Goal: Task Accomplishment & Management: Complete application form

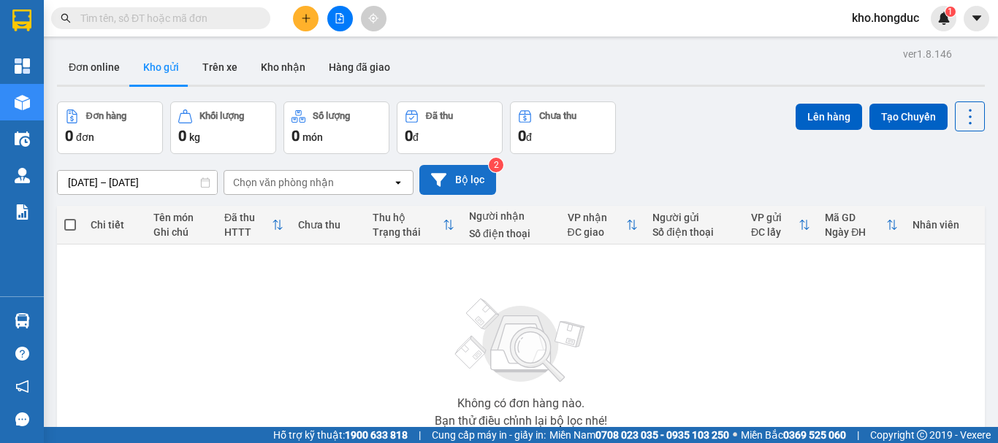
click at [463, 192] on button "Bộ lọc" at bounding box center [457, 180] width 77 height 30
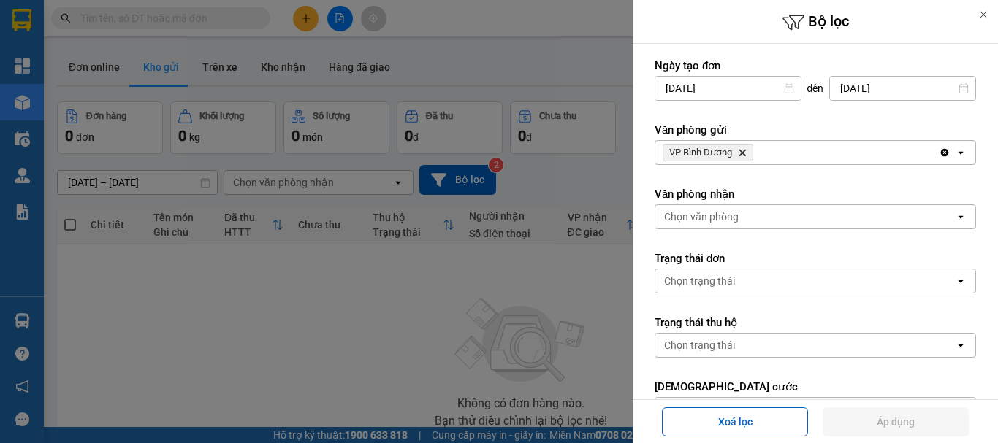
click at [746, 148] on icon "Delete" at bounding box center [742, 152] width 9 height 9
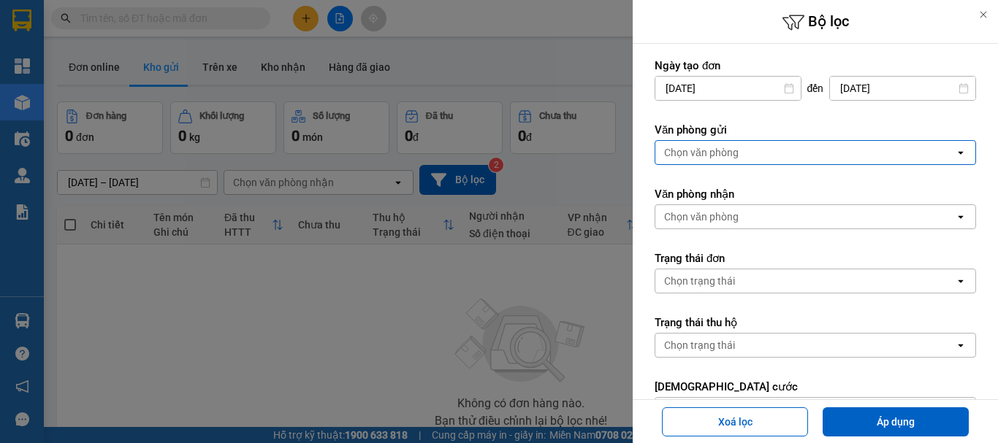
click at [744, 150] on div "Chọn văn phòng" at bounding box center [804, 152] width 299 height 23
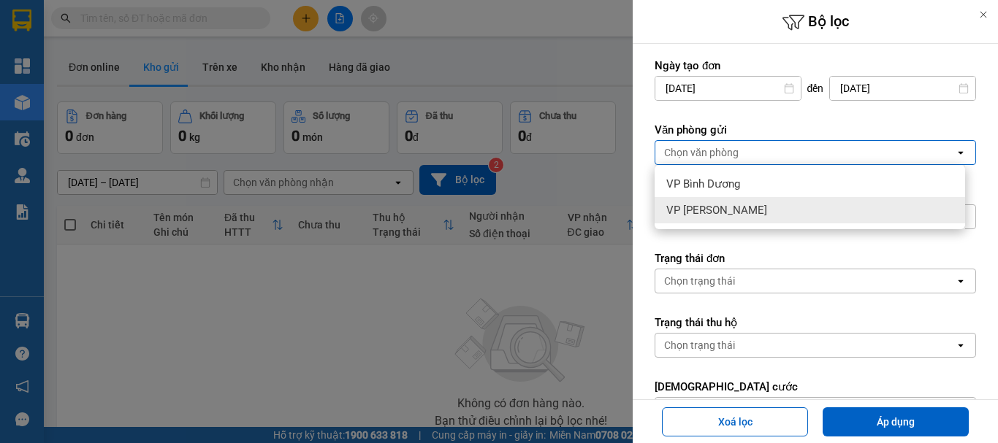
click at [729, 207] on span "VP [PERSON_NAME]" at bounding box center [716, 210] width 101 height 15
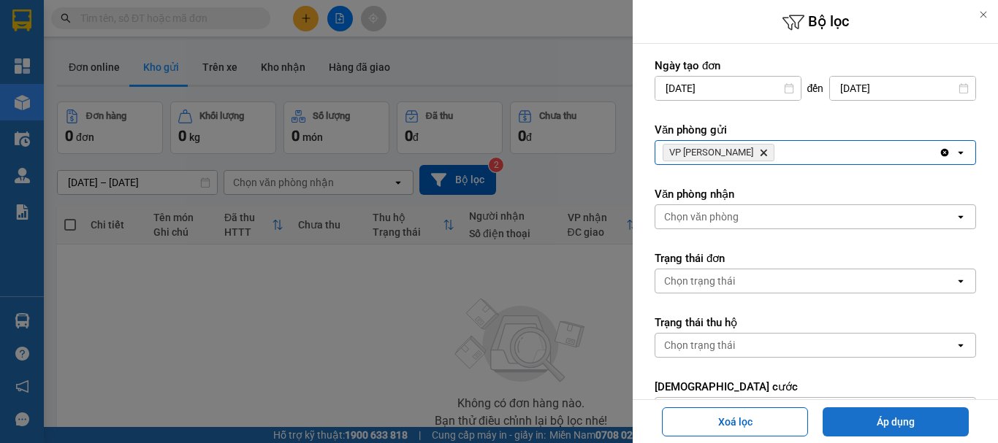
click at [926, 415] on button "Áp dụng" at bounding box center [896, 422] width 146 height 29
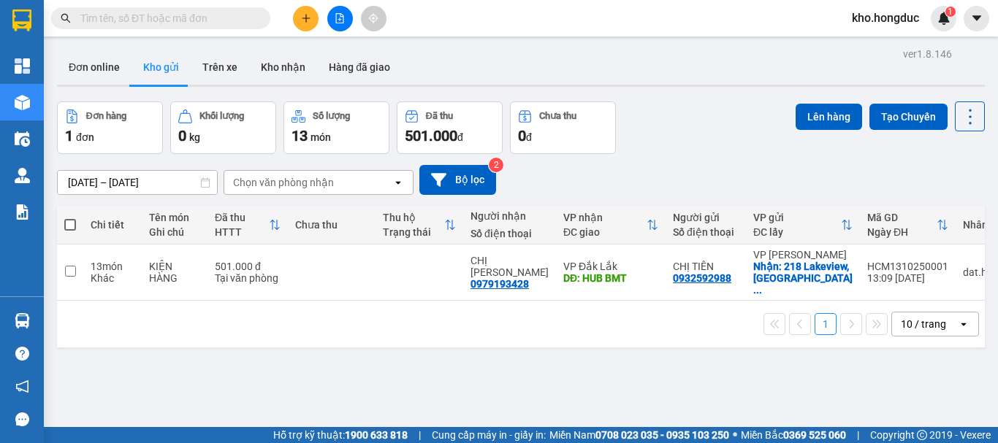
drag, startPoint x: 404, startPoint y: 353, endPoint x: 420, endPoint y: 337, distance: 22.7
click at [408, 349] on div "ver 1.8.146 Đơn online Kho gửi Trên xe Kho nhận Hàng đã giao Đơn hàng 1 đơn Khố…" at bounding box center [520, 265] width 939 height 443
click at [455, 176] on button "Bộ lọc" at bounding box center [457, 180] width 77 height 30
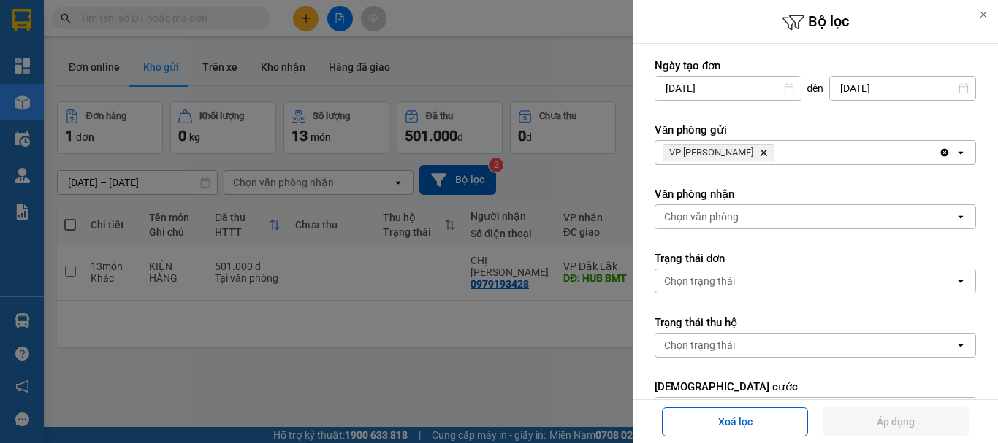
click at [759, 155] on icon "Delete" at bounding box center [763, 152] width 9 height 9
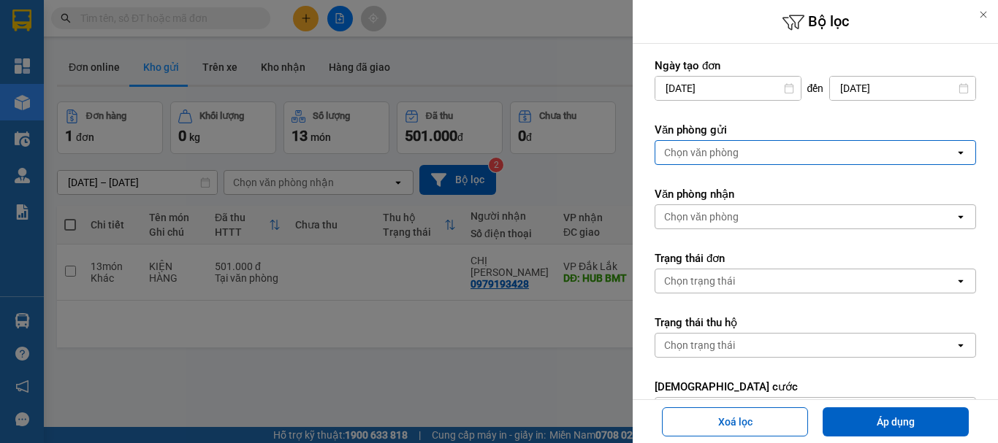
click at [745, 155] on div "Chọn văn phòng" at bounding box center [804, 152] width 299 height 23
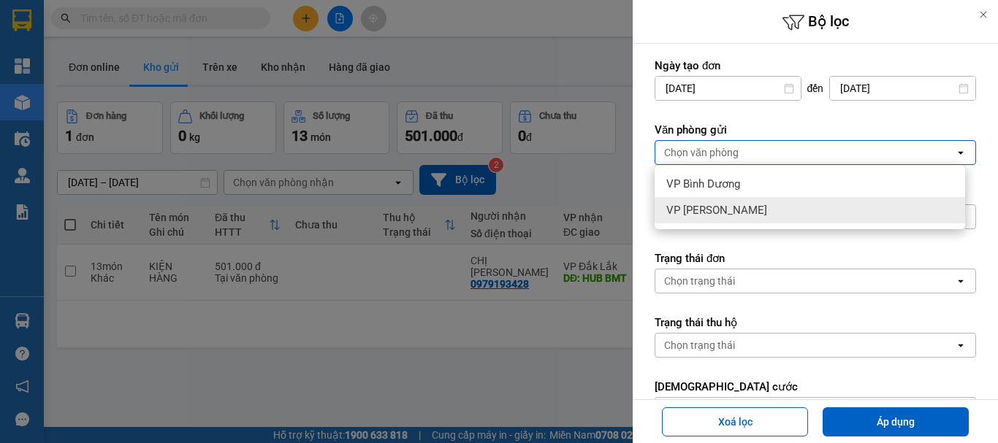
drag, startPoint x: 728, startPoint y: 214, endPoint x: 740, endPoint y: 186, distance: 31.1
click at [739, 186] on ul "VP Bình Dương VP [PERSON_NAME]" at bounding box center [810, 197] width 310 height 64
click at [740, 186] on div "VP Bình Dương" at bounding box center [810, 184] width 310 height 26
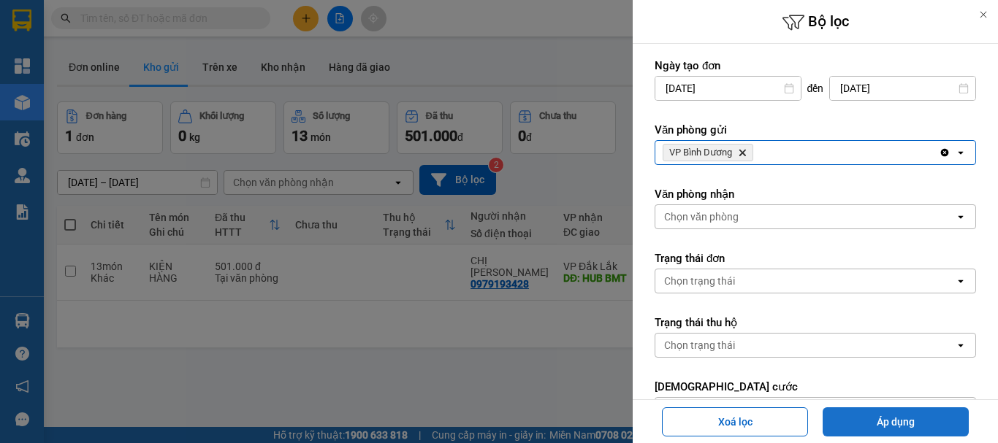
click at [896, 415] on button "Áp dụng" at bounding box center [896, 422] width 146 height 29
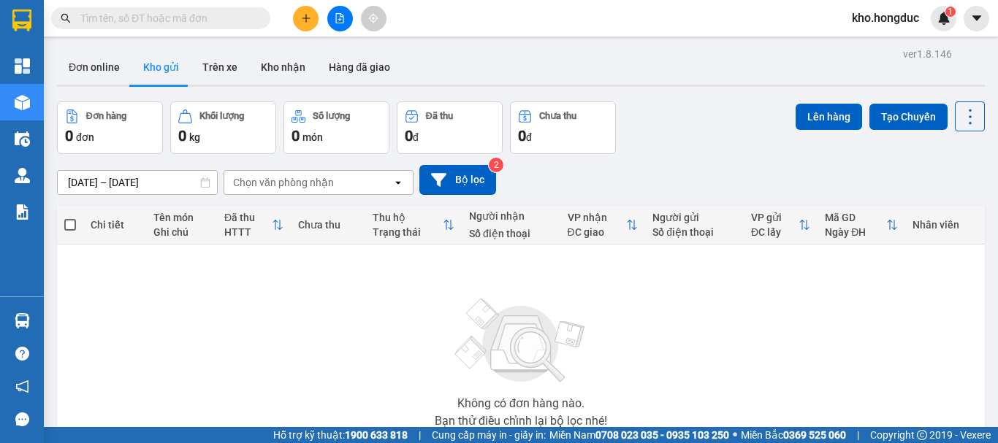
click at [306, 14] on icon "plus" at bounding box center [306, 18] width 10 height 10
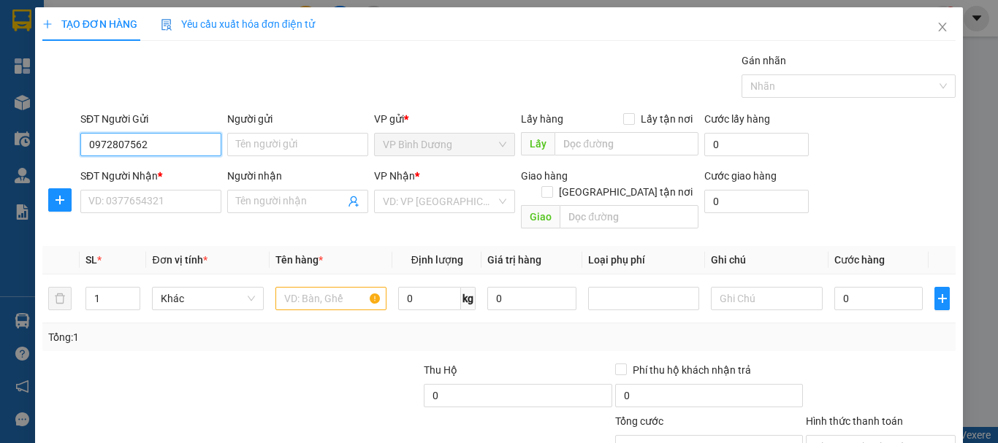
click at [166, 146] on input "0972807562" at bounding box center [150, 144] width 141 height 23
type input "0972807562"
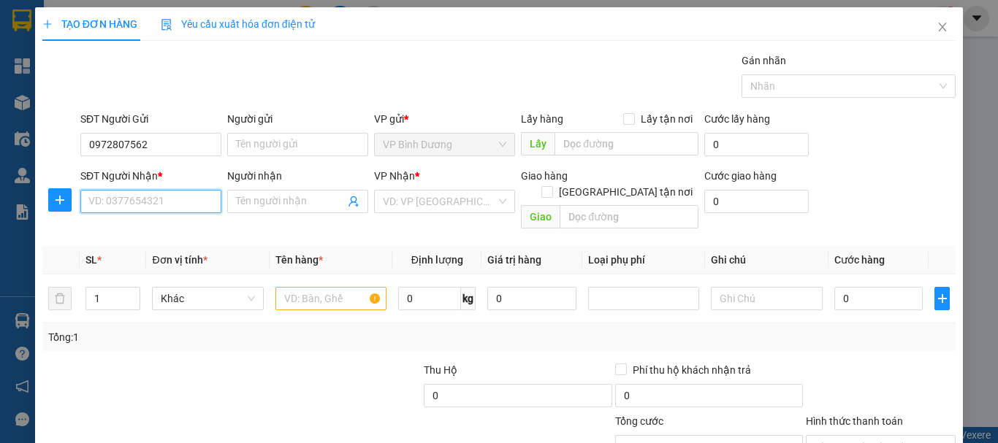
click at [139, 198] on input "SĐT Người Nhận *" at bounding box center [150, 201] width 141 height 23
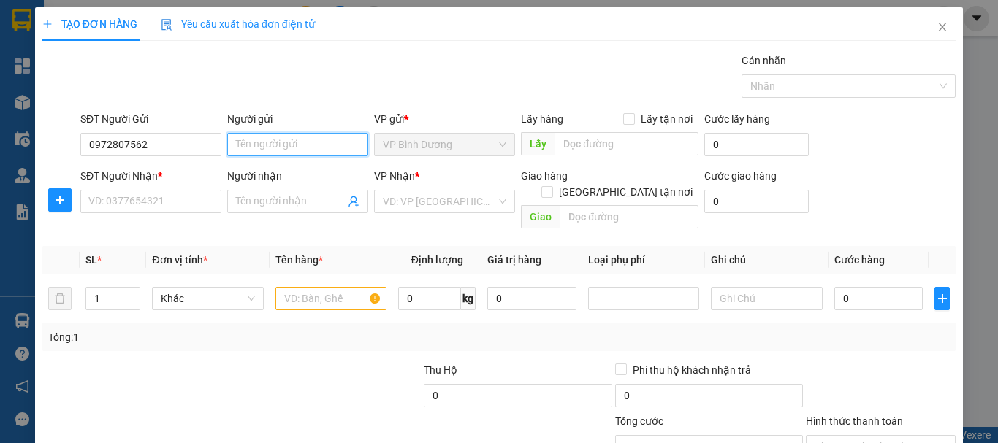
click at [256, 145] on input "Người gửi" at bounding box center [297, 144] width 141 height 23
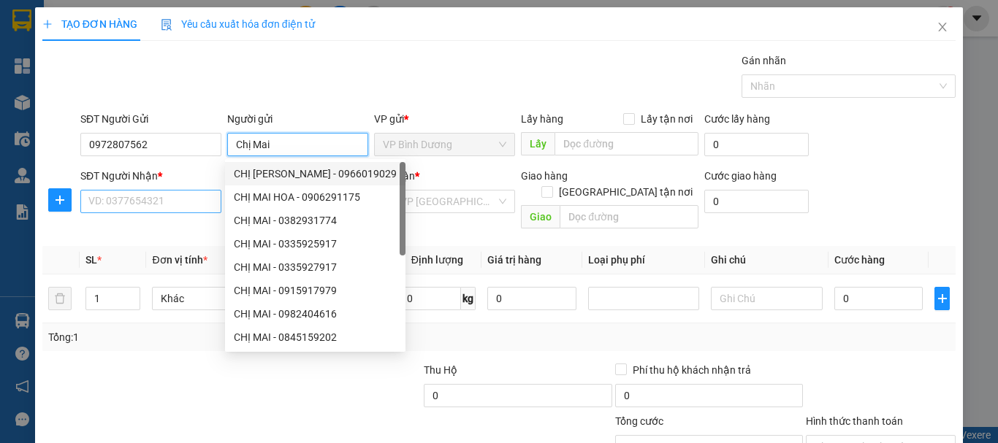
type input "Chị Mai"
click at [129, 198] on input "SĐT Người Nhận *" at bounding box center [150, 201] width 141 height 23
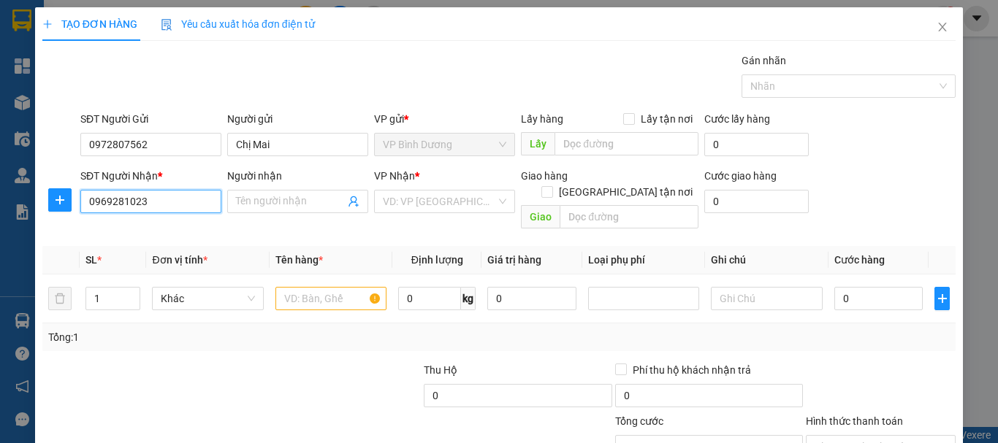
click at [180, 205] on input "0969281023" at bounding box center [150, 201] width 141 height 23
type input "0969281023"
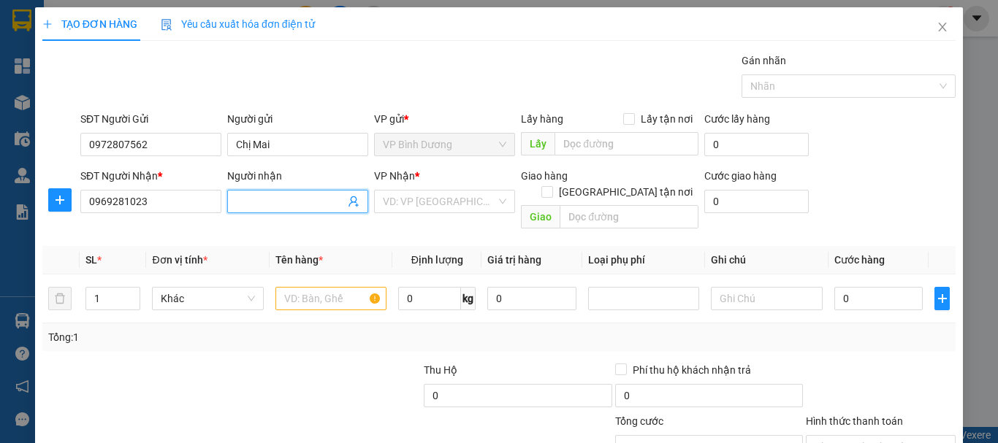
click at [258, 205] on input "Người nhận" at bounding box center [290, 202] width 109 height 16
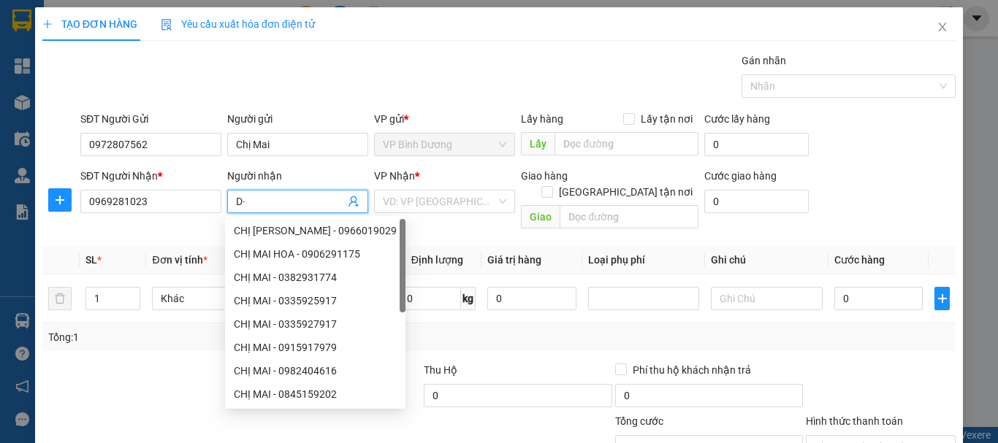
type input "D"
type input "C"
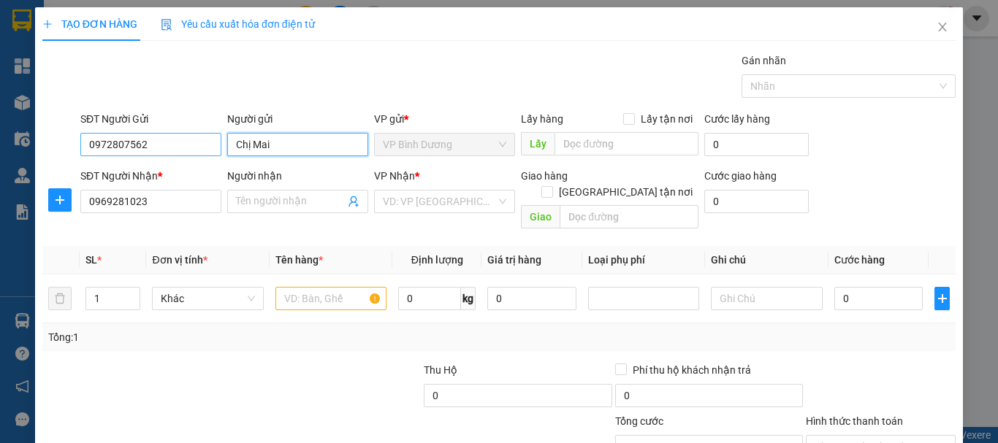
drag, startPoint x: 302, startPoint y: 142, endPoint x: 176, endPoint y: 143, distance: 125.6
click at [176, 143] on div "SĐT Người Gửi 0972807562 Người gửi Chị Mai VP gửi * VP Bình Dương Lấy hàng Lấy …" at bounding box center [517, 136] width 881 height 51
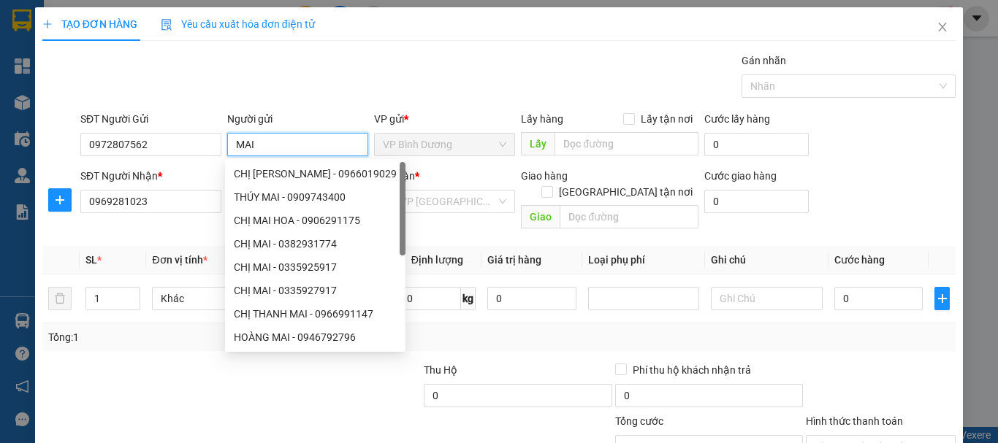
type input "MAI"
click at [213, 228] on div "Transit Pickup Surcharge Ids Transit Deliver Surcharge Ids Transit Deliver Surc…" at bounding box center [498, 291] width 913 height 476
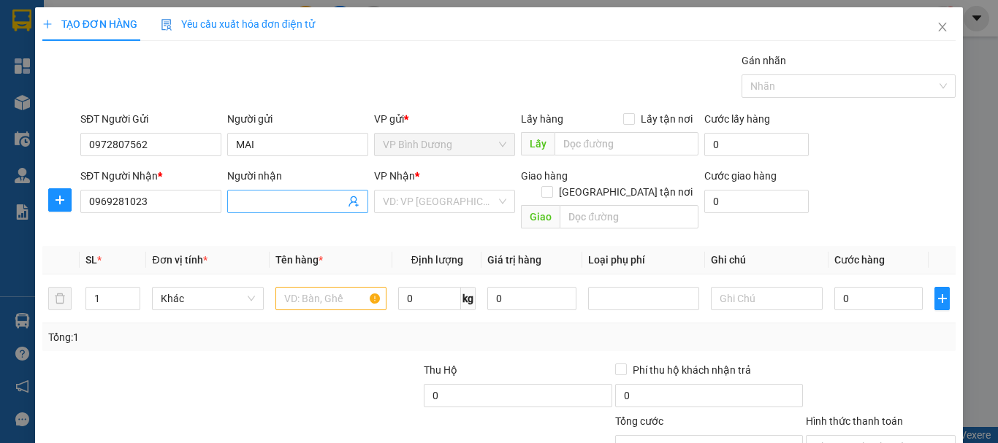
click at [262, 202] on input "Người nhận" at bounding box center [290, 202] width 109 height 16
type input "DUNG"
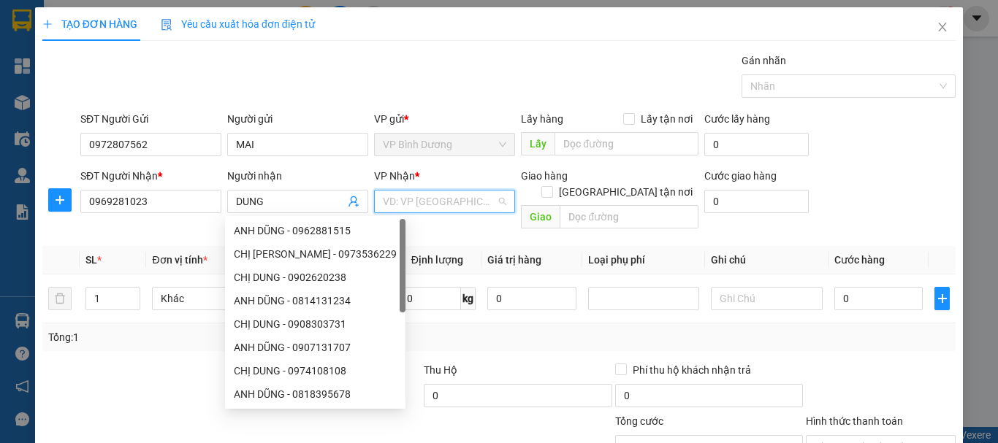
click at [399, 205] on input "search" at bounding box center [439, 202] width 113 height 22
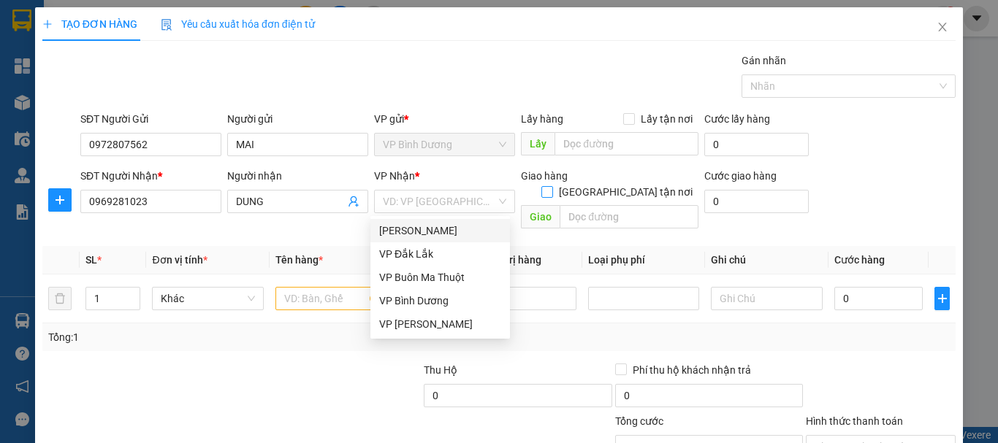
click at [625, 184] on span "[GEOGRAPHIC_DATA] tận nơi" at bounding box center [625, 192] width 145 height 16
click at [552, 186] on input "[GEOGRAPHIC_DATA] tận nơi" at bounding box center [546, 191] width 10 height 10
checkbox input "true"
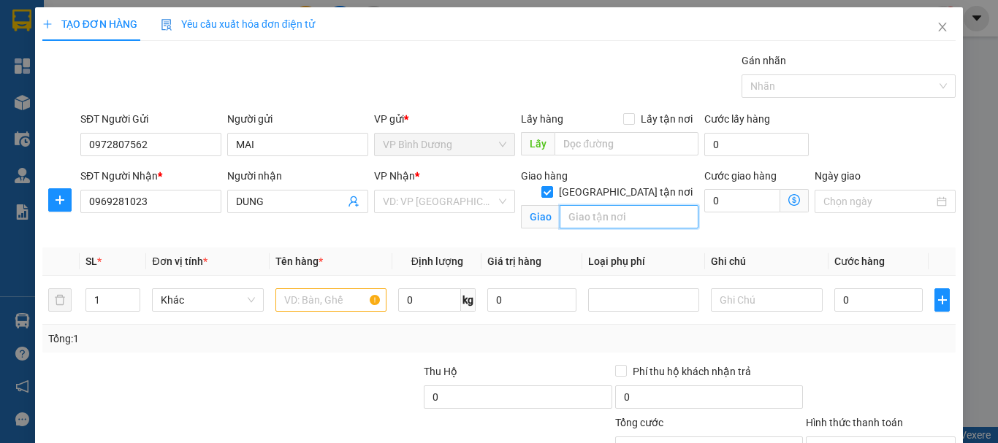
click at [609, 205] on input "text" at bounding box center [629, 216] width 139 height 23
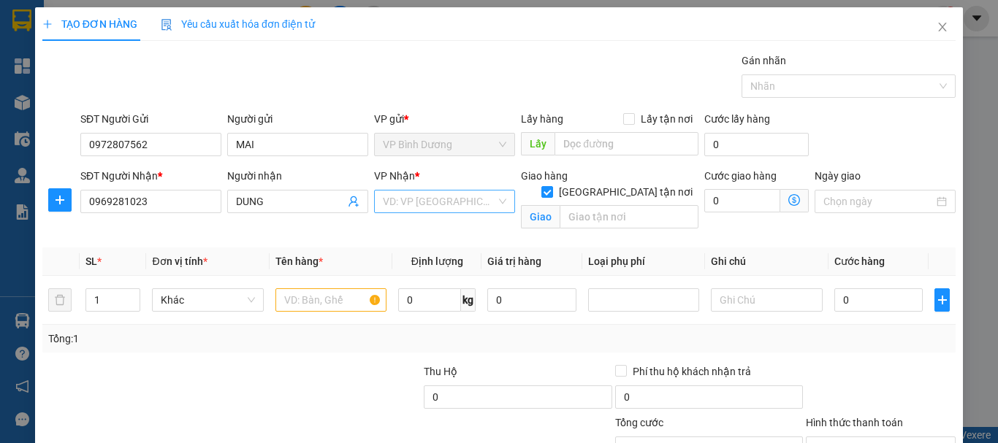
click at [401, 202] on input "search" at bounding box center [439, 202] width 113 height 22
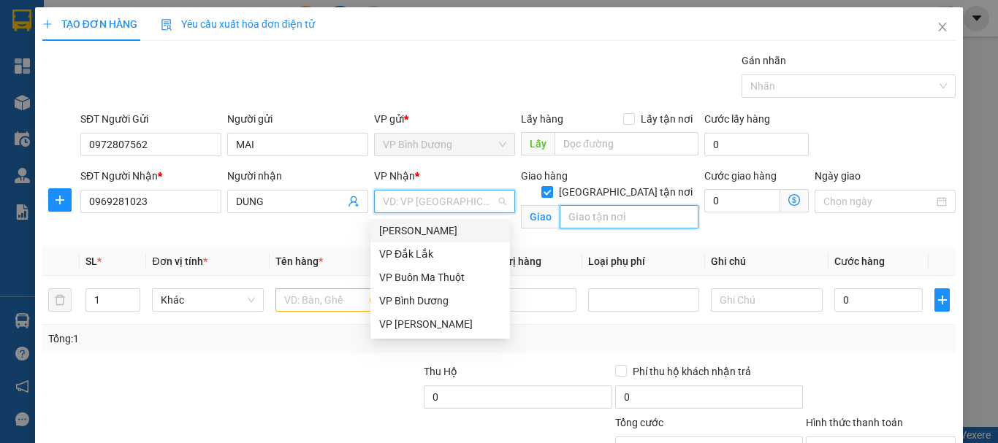
click at [609, 205] on input "text" at bounding box center [629, 216] width 139 height 23
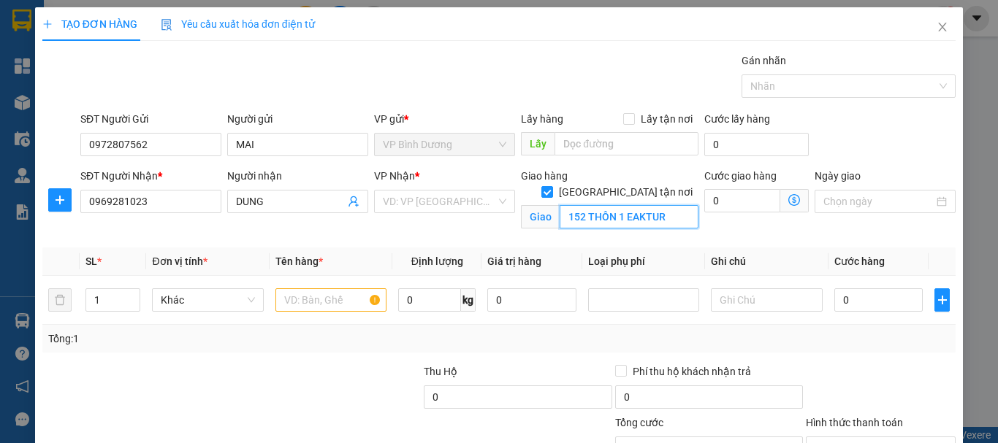
type input "152 THÔN 1 EAKTUR"
click at [350, 301] on input "text" at bounding box center [330, 300] width 111 height 23
click at [552, 186] on input "[GEOGRAPHIC_DATA] tận nơi" at bounding box center [546, 191] width 10 height 10
checkbox input "false"
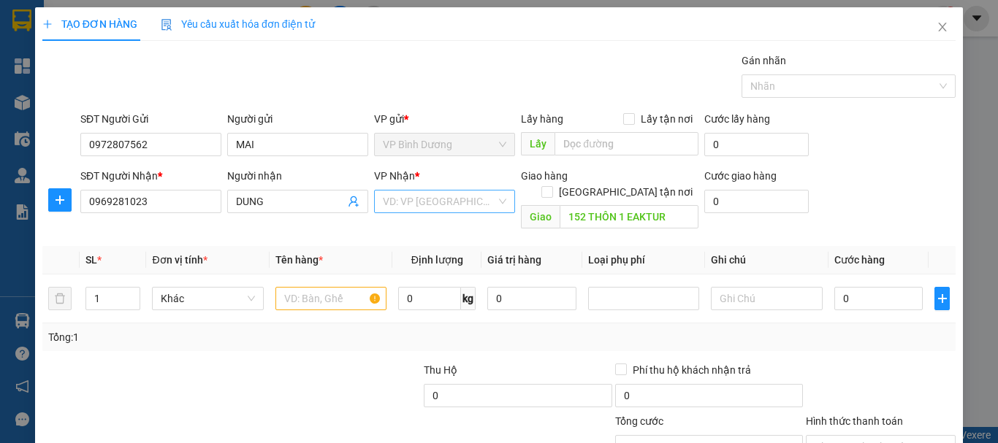
click at [468, 204] on input "search" at bounding box center [439, 202] width 113 height 22
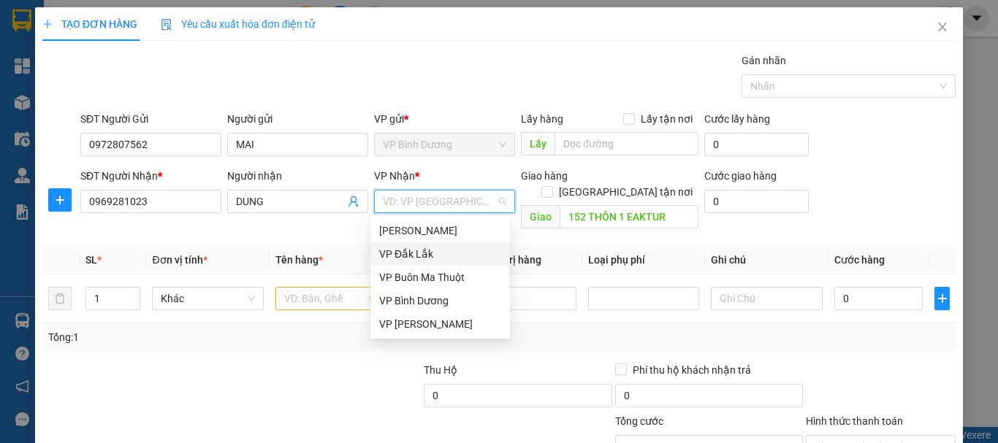
drag, startPoint x: 424, startPoint y: 261, endPoint x: 554, endPoint y: 232, distance: 133.3
click at [424, 260] on div "VP Đắk Lắk" at bounding box center [440, 254] width 122 height 16
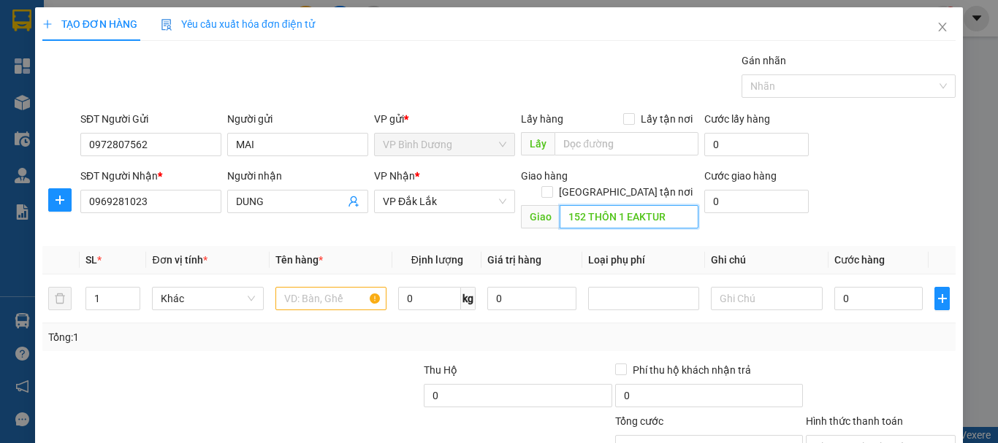
click at [630, 205] on input "152 THÔN 1 EAKTUR" at bounding box center [629, 216] width 139 height 23
type input "HUB [GEOGRAPHIC_DATA]"
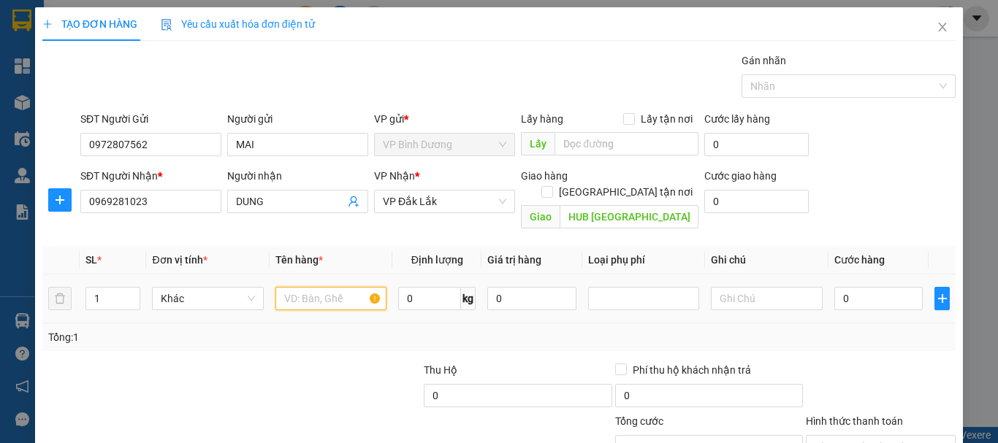
click at [322, 287] on input "text" at bounding box center [330, 298] width 111 height 23
type input "KIỆN HÀNG"
click at [419, 287] on input "0" at bounding box center [429, 298] width 63 height 23
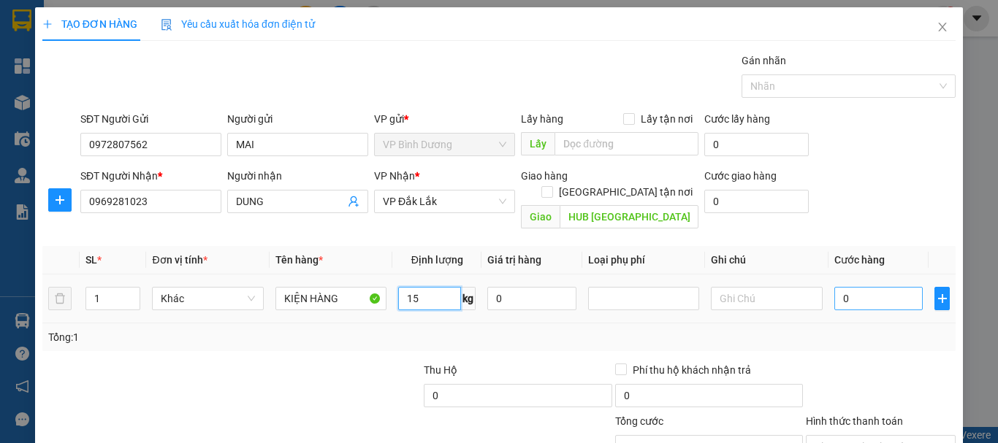
type input "15"
click at [868, 287] on input "0" at bounding box center [878, 298] width 89 height 23
type input "4"
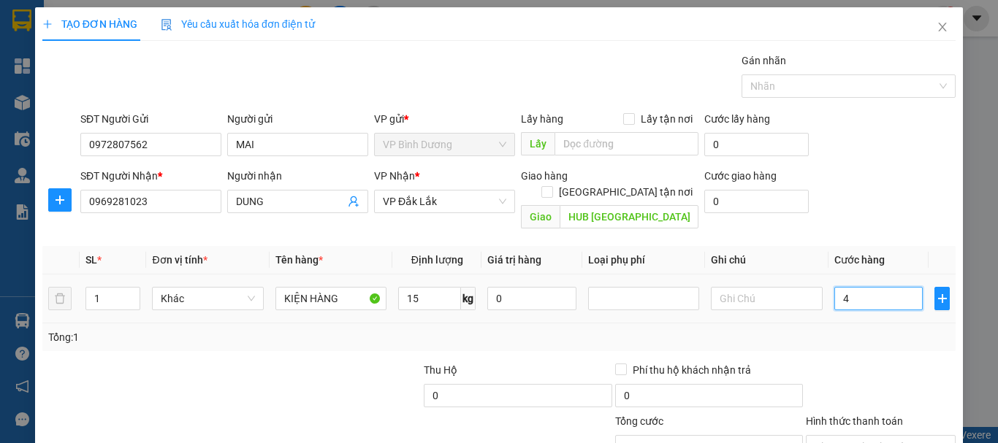
type input "40"
type input "400"
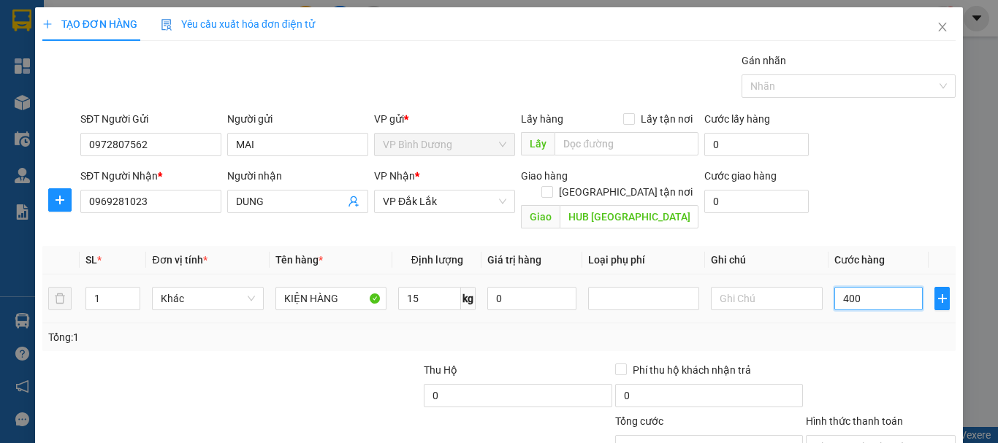
type input "400"
type input "4.000"
type input "40.000"
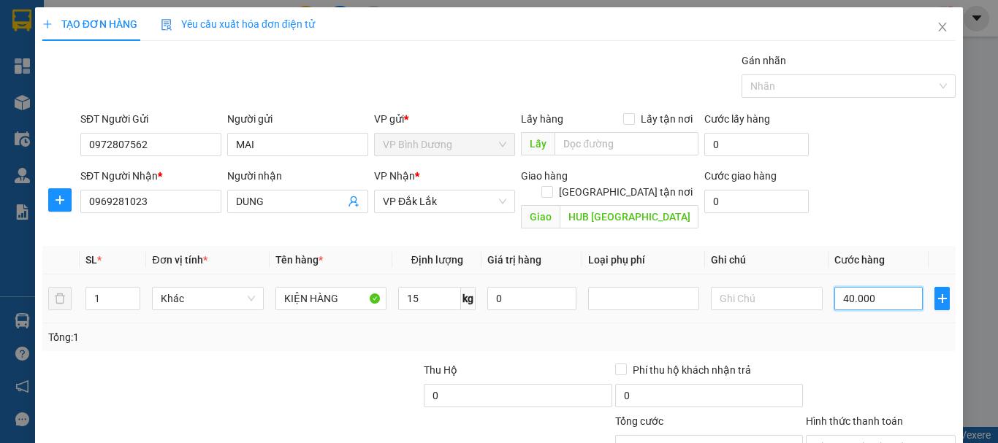
type input "40.000"
click at [755, 287] on input "text" at bounding box center [766, 298] width 111 height 23
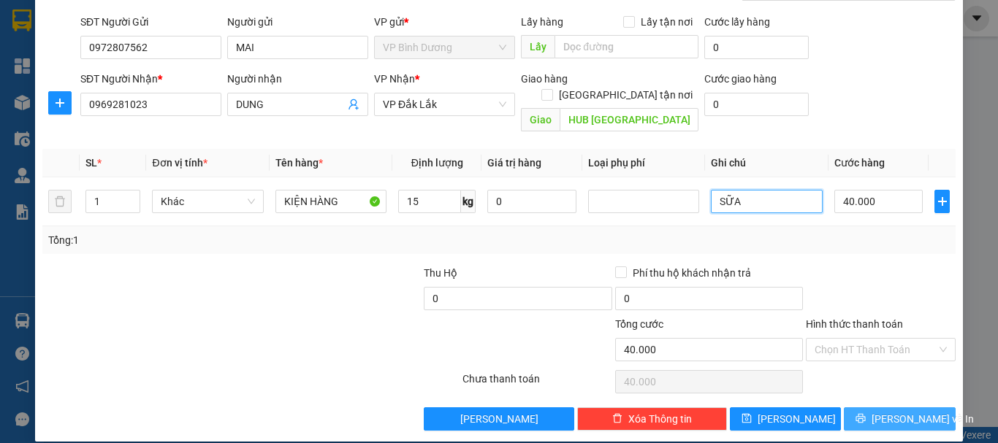
type input "SỮA"
click at [888, 411] on span "[PERSON_NAME] và In" at bounding box center [922, 419] width 102 height 16
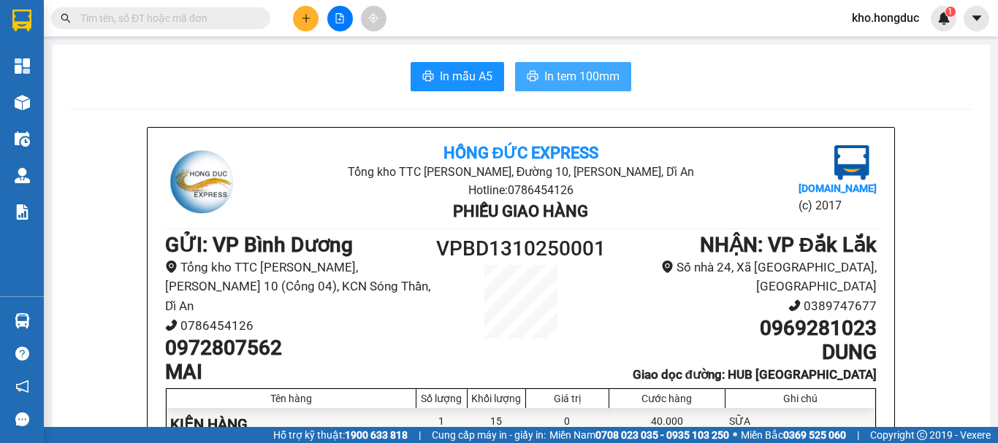
click at [576, 70] on span "In tem 100mm" at bounding box center [581, 76] width 75 height 18
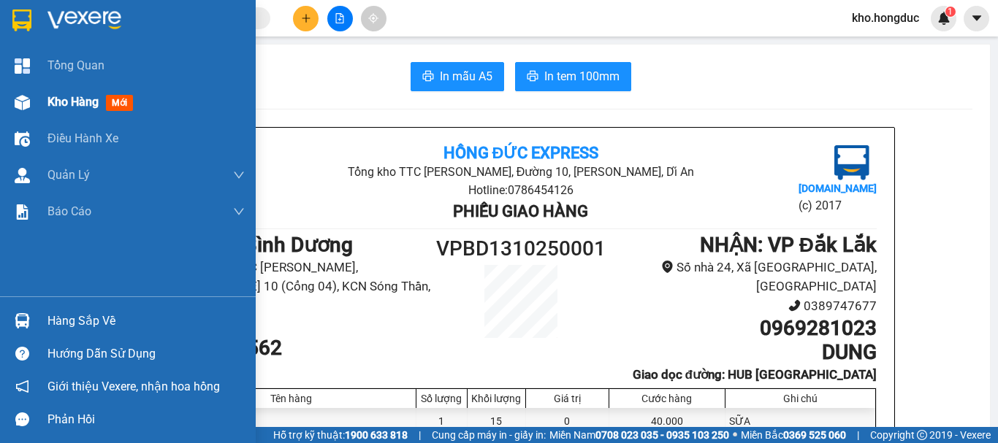
click at [34, 99] on div at bounding box center [22, 103] width 26 height 26
